Goal: Book appointment/travel/reservation

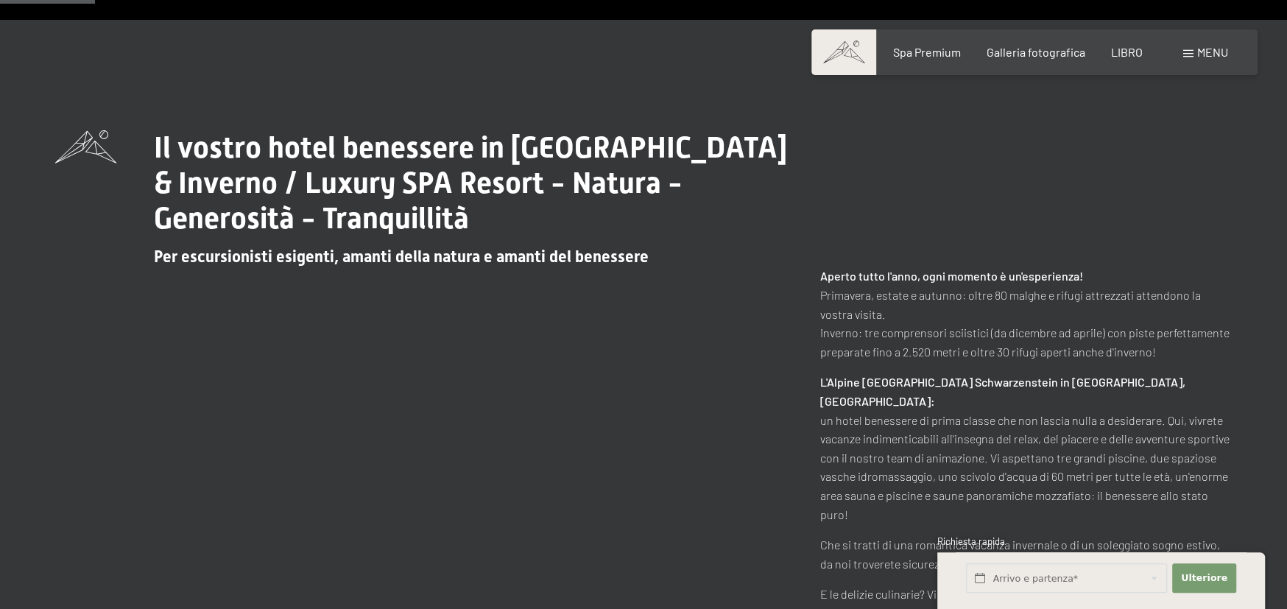
scroll to position [957, 0]
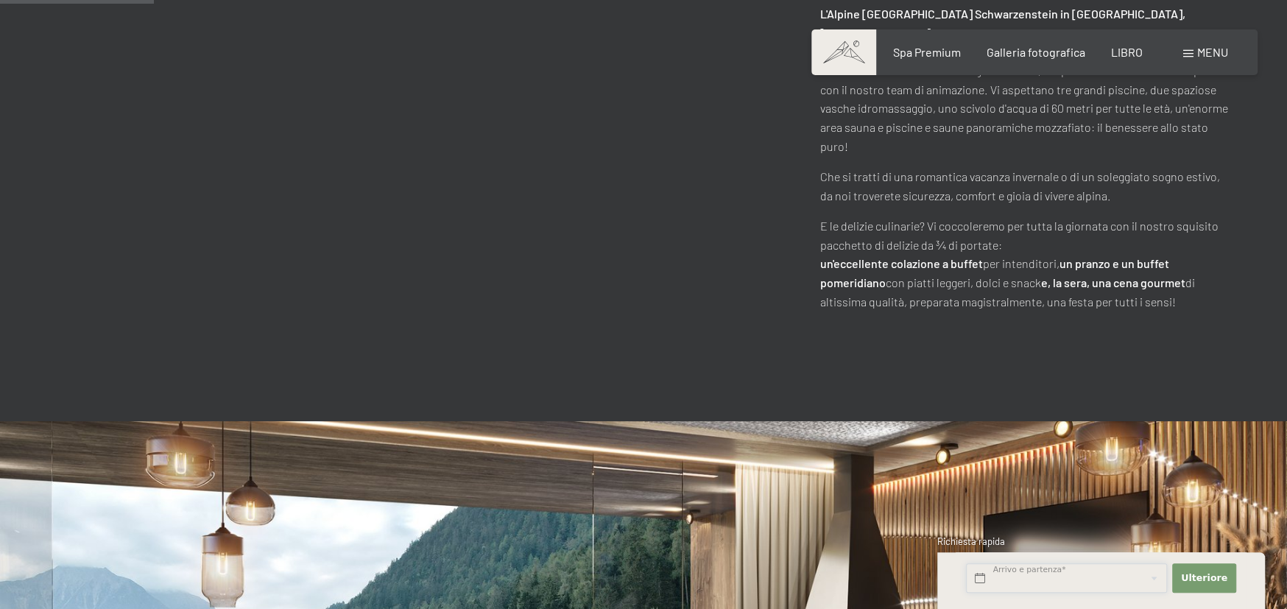
click at [1071, 585] on input "text" at bounding box center [1066, 578] width 201 height 30
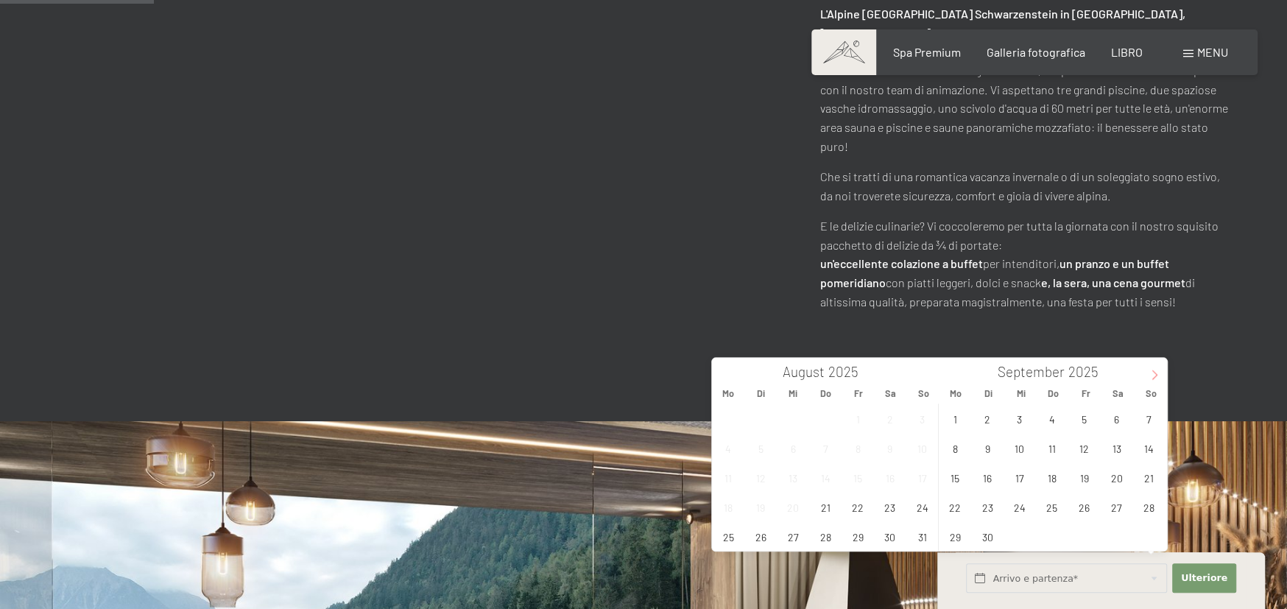
click at [1153, 374] on icon at bounding box center [1154, 375] width 10 height 10
click at [718, 373] on span at bounding box center [724, 370] width 25 height 25
click at [1081, 532] on span "31" at bounding box center [1084, 536] width 29 height 29
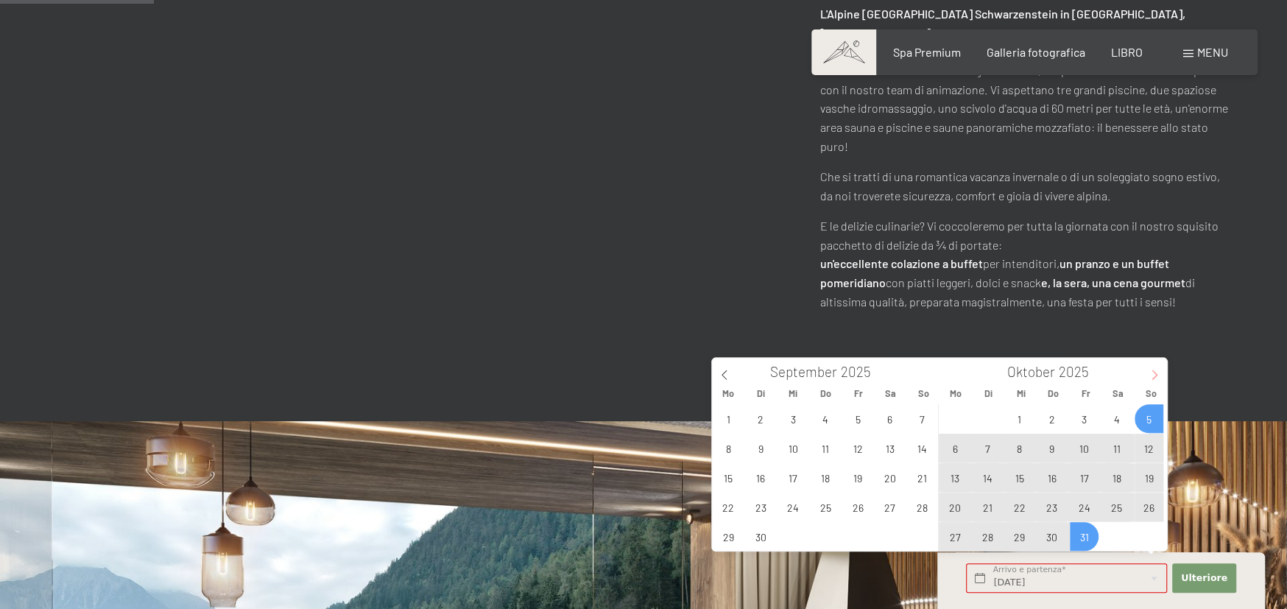
click at [1149, 373] on icon at bounding box center [1154, 375] width 10 height 10
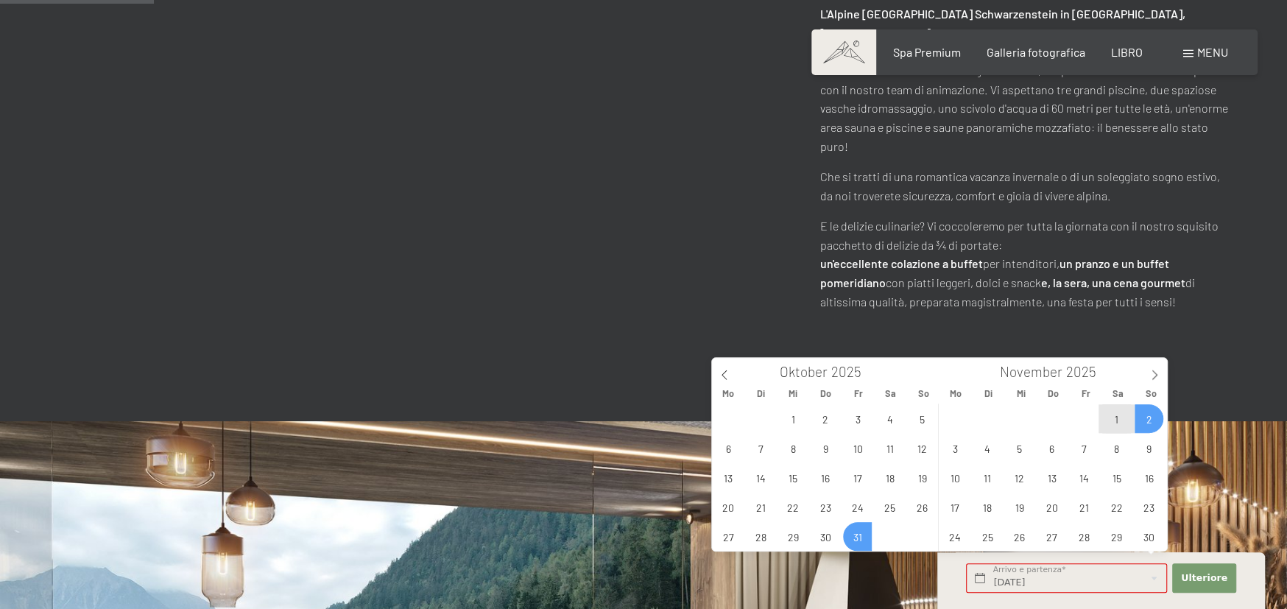
click at [1149, 418] on span "2" at bounding box center [1149, 418] width 29 height 29
type input "Fr. 31.10.2025 - So. 02.11.2025"
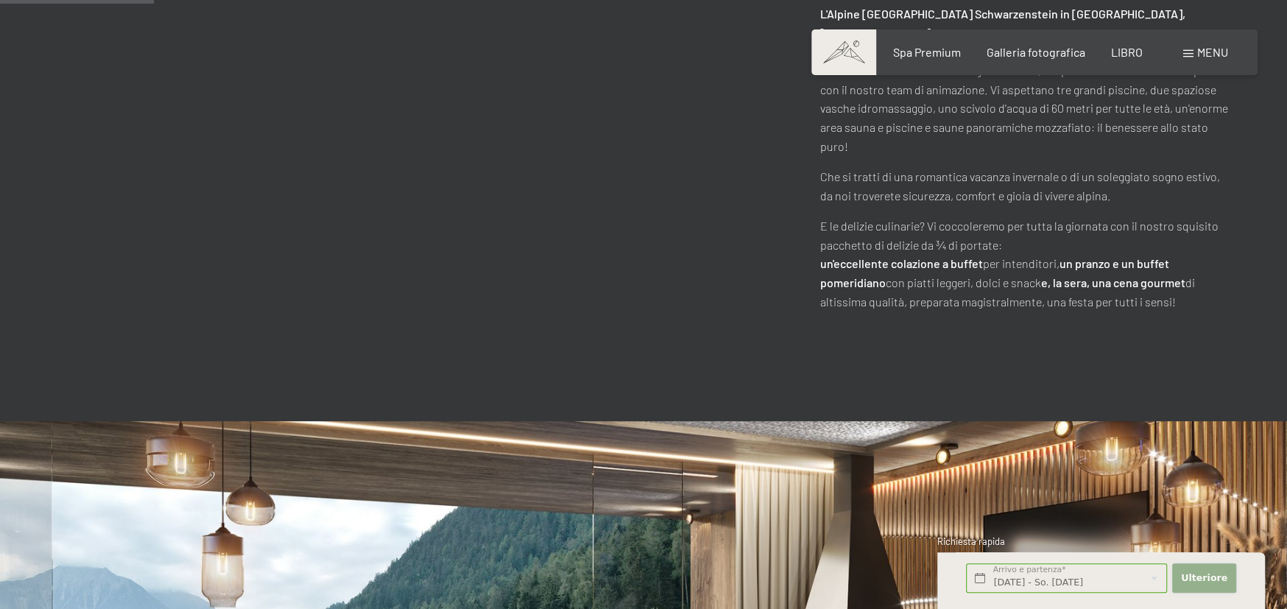
click at [1196, 581] on font "Ulteriore" at bounding box center [1204, 577] width 46 height 11
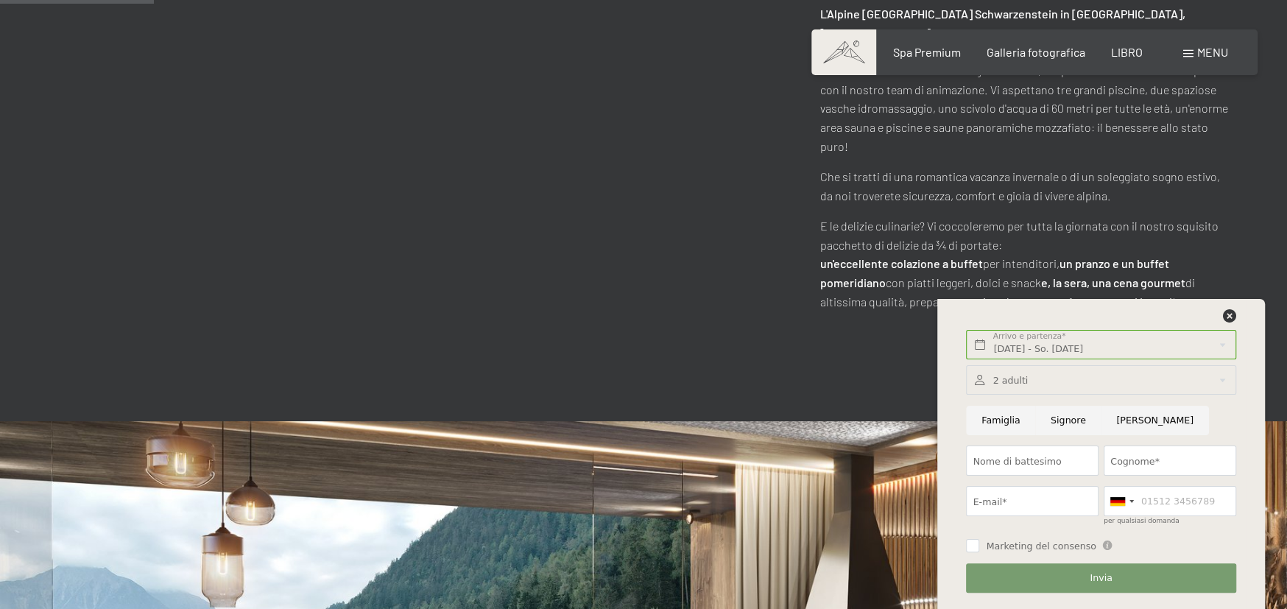
click at [1063, 377] on div at bounding box center [1100, 380] width 269 height 30
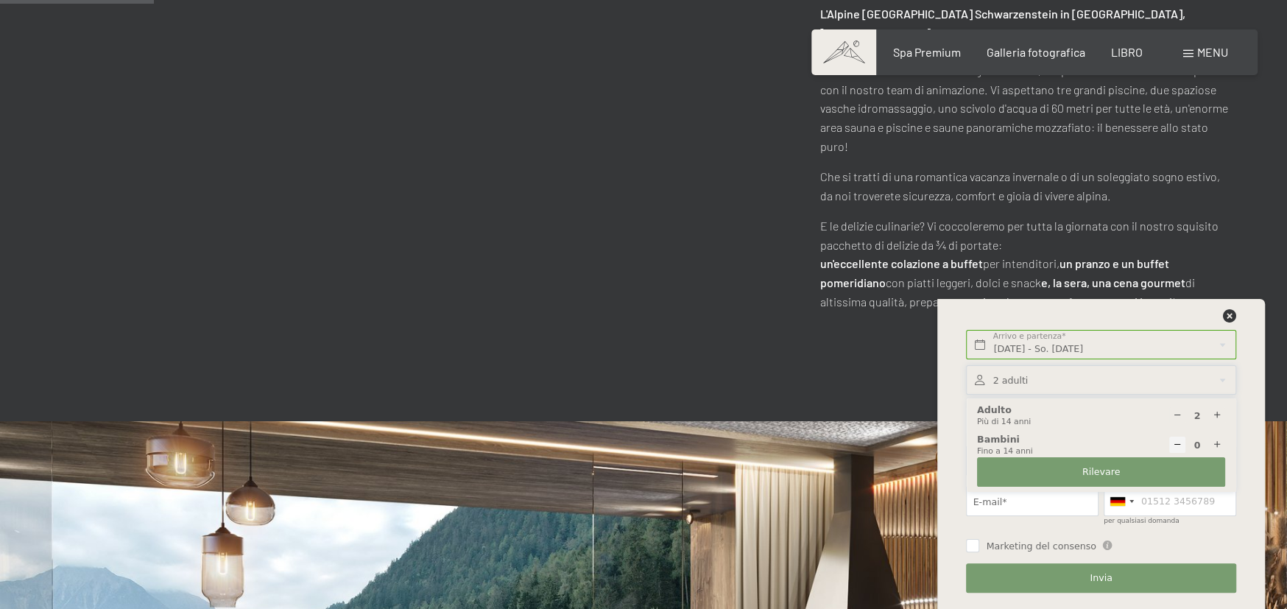
click at [1219, 440] on icon at bounding box center [1217, 445] width 10 height 10
type input "1"
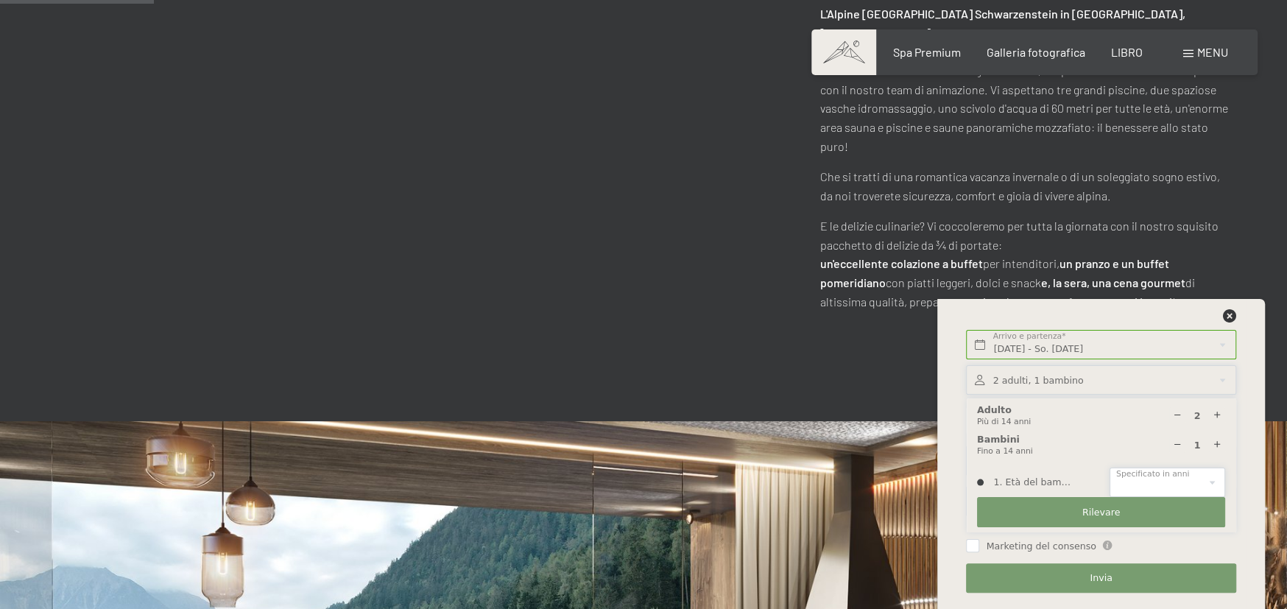
click at [1189, 484] on select "0 1 2 3 4 5 6 7 8 9 10 11 12 13 14" at bounding box center [1168, 483] width 116 height 30
select select "14"
click at [1110, 468] on select "0 1 2 3 4 5 6 7 8 9 10 11 12 13 14" at bounding box center [1168, 483] width 116 height 30
click at [1124, 515] on button "Rilevare" at bounding box center [1101, 512] width 248 height 30
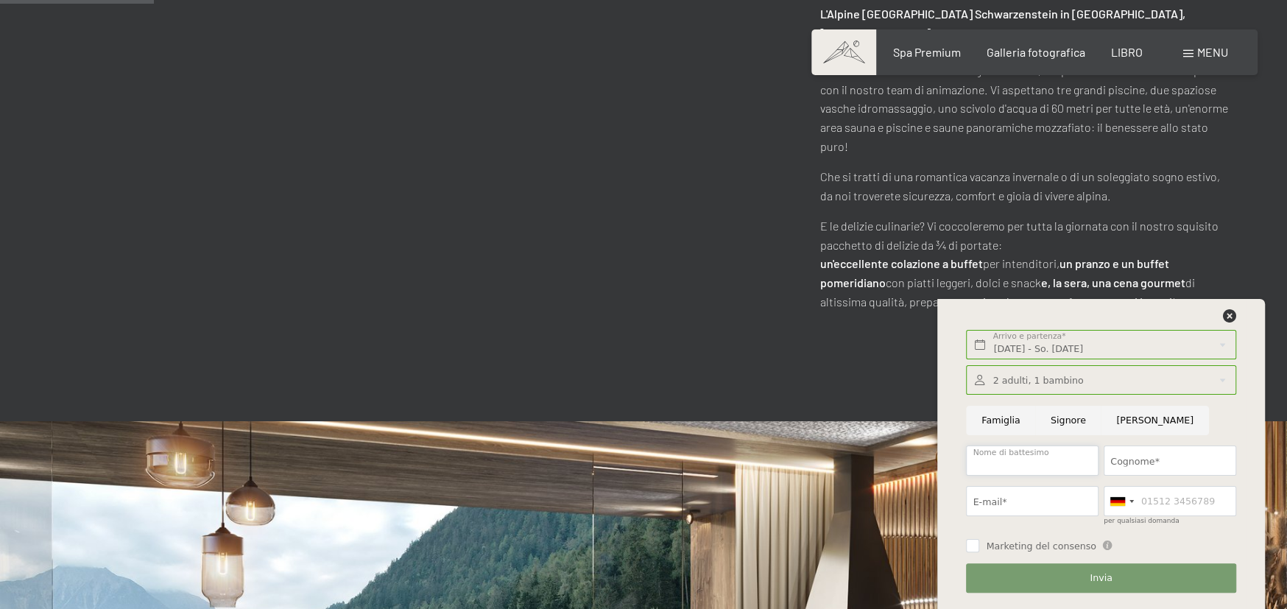
click at [997, 459] on input "Nome di battesimo" at bounding box center [1032, 460] width 133 height 30
type input "S"
type input "E"
type input "EMANUELA"
type input "GROPPI"
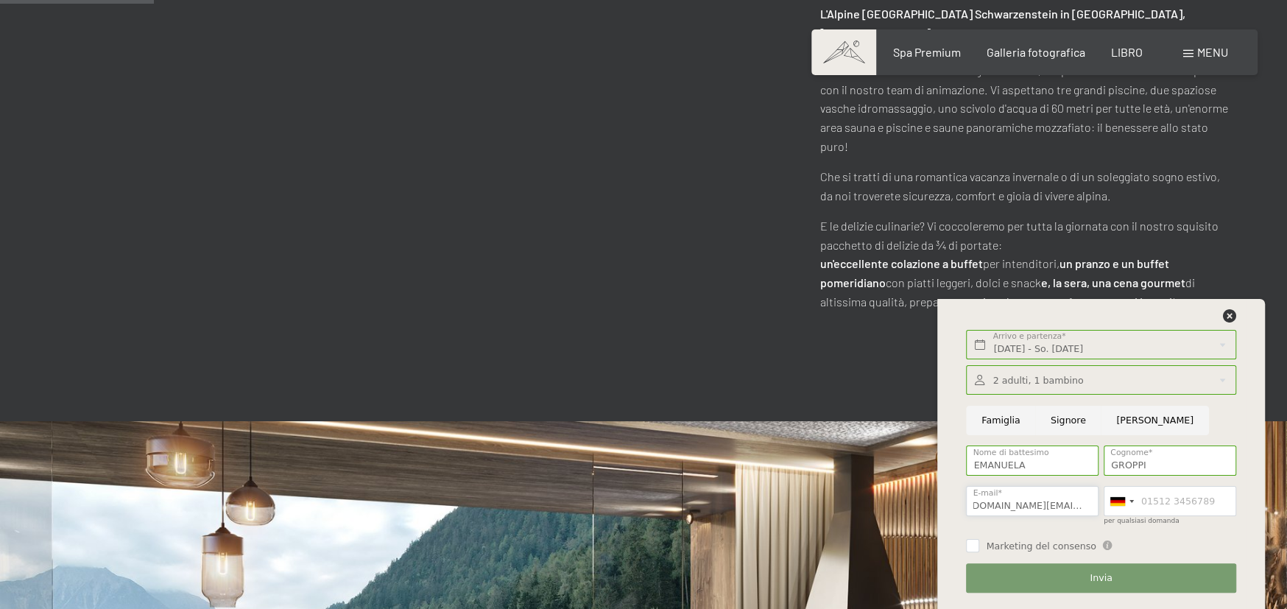
scroll to position [0, 13]
type input "emanuelagroppi.ge@gmail.com"
click at [972, 550] on input "Marketing del consenso" at bounding box center [972, 545] width 13 height 13
checkbox input "true"
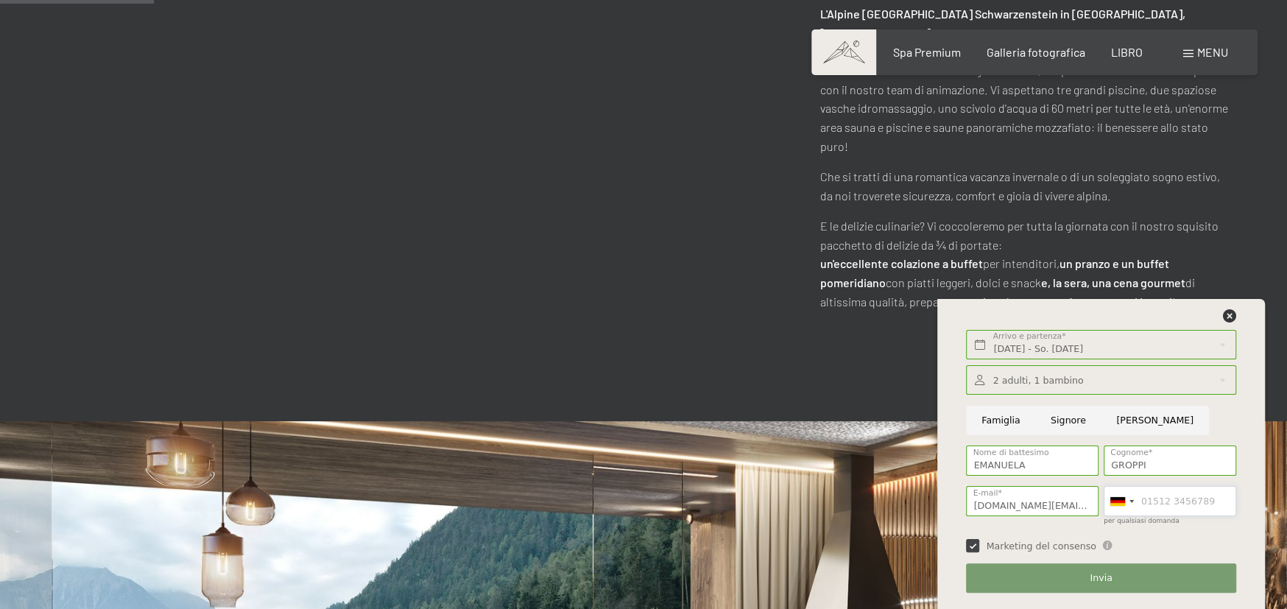
click at [1155, 504] on input "per qualsiasi domanda" at bounding box center [1170, 501] width 133 height 30
click at [1128, 501] on div at bounding box center [1122, 501] width 34 height 29
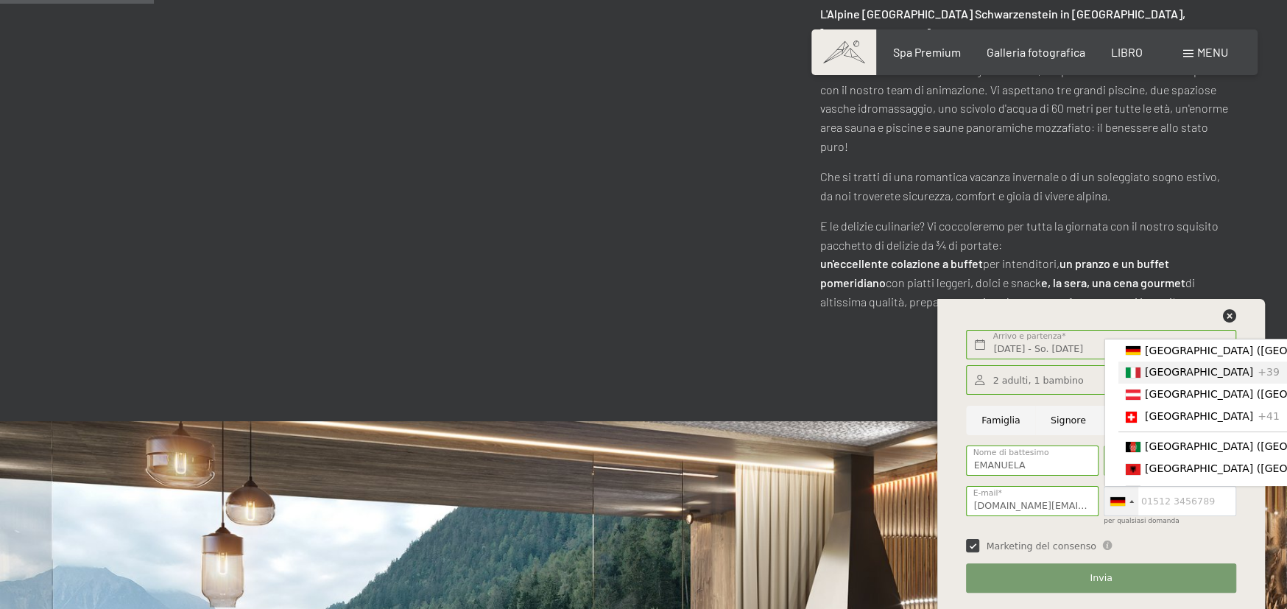
click at [1258, 377] on font "+39" at bounding box center [1269, 373] width 22 height 12
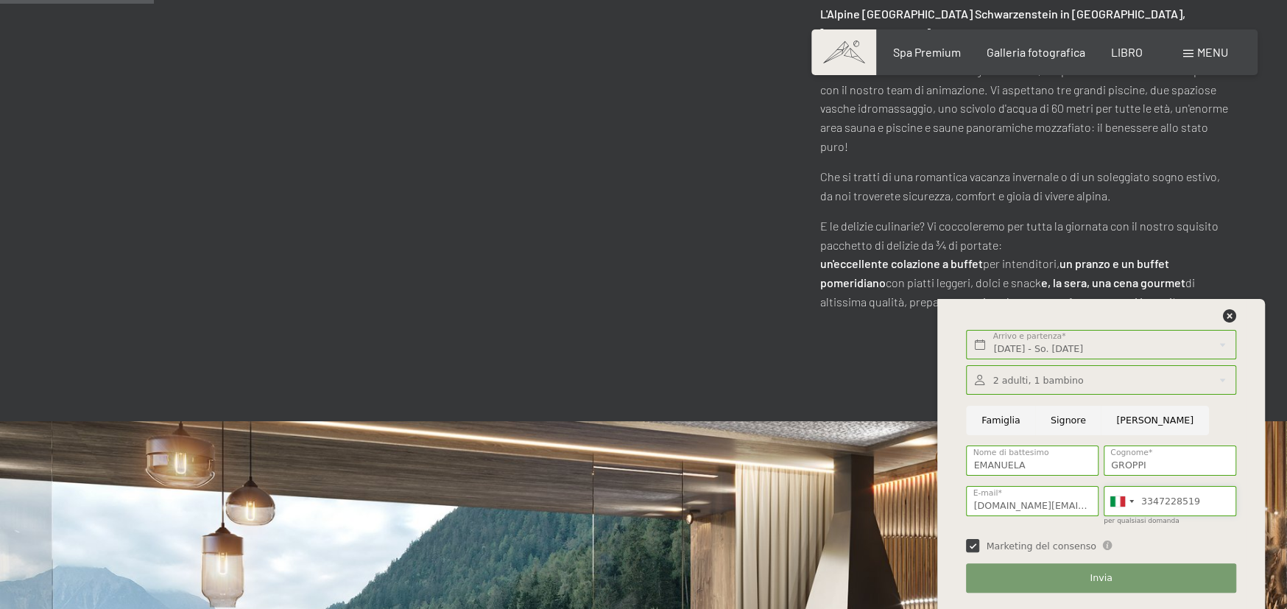
type input "3347228519"
click at [1109, 574] on font "Invia" at bounding box center [1101, 577] width 22 height 11
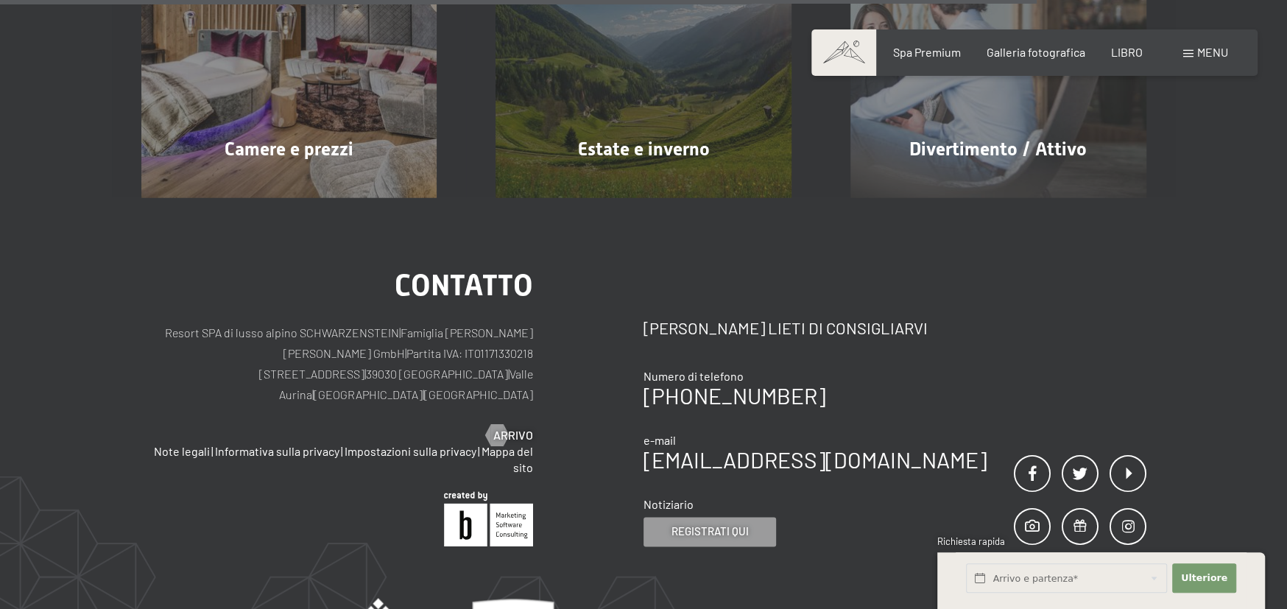
scroll to position [1031, 0]
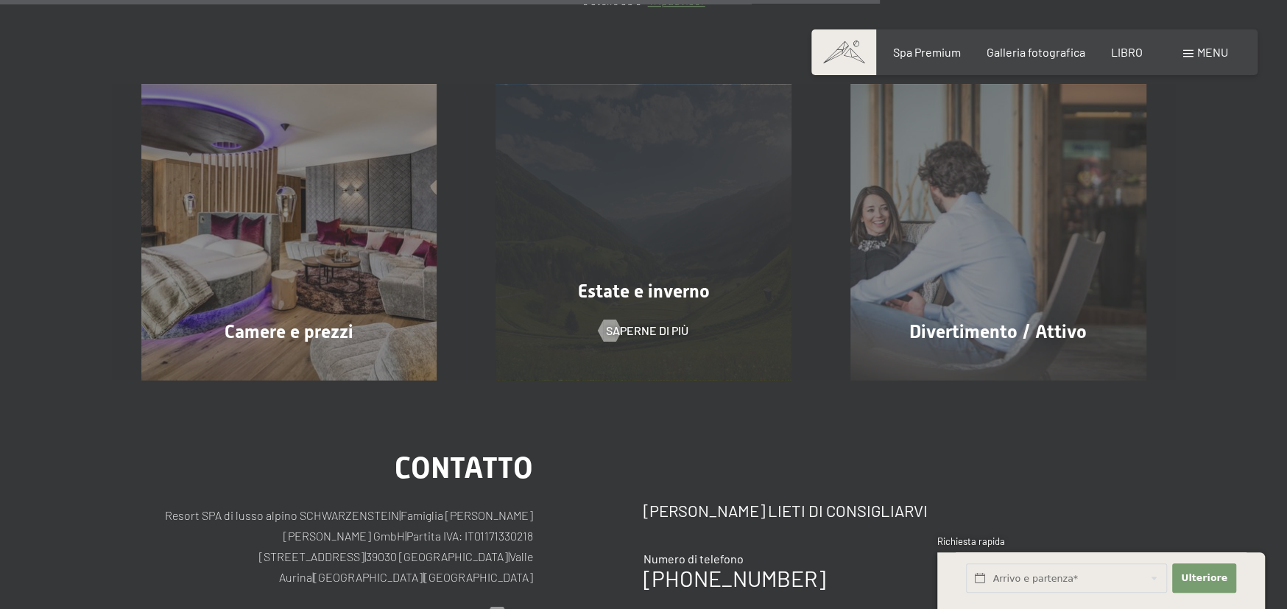
click at [592, 288] on font "Estate e inverno" at bounding box center [644, 291] width 132 height 21
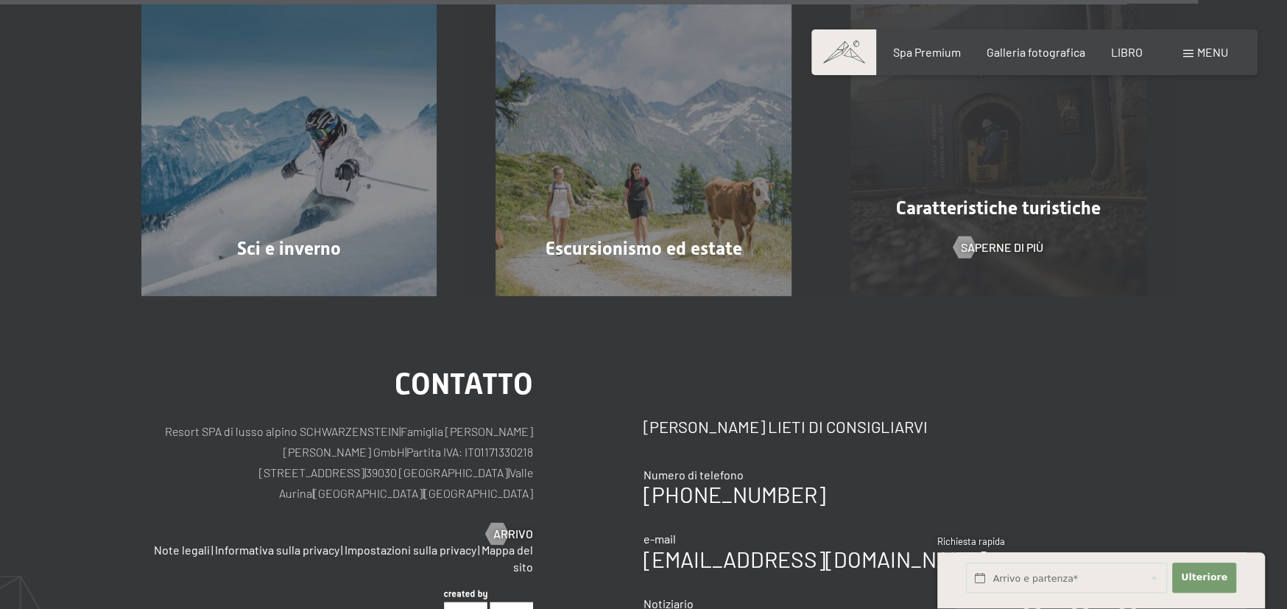
scroll to position [5223, 0]
